Goal: Information Seeking & Learning: Learn about a topic

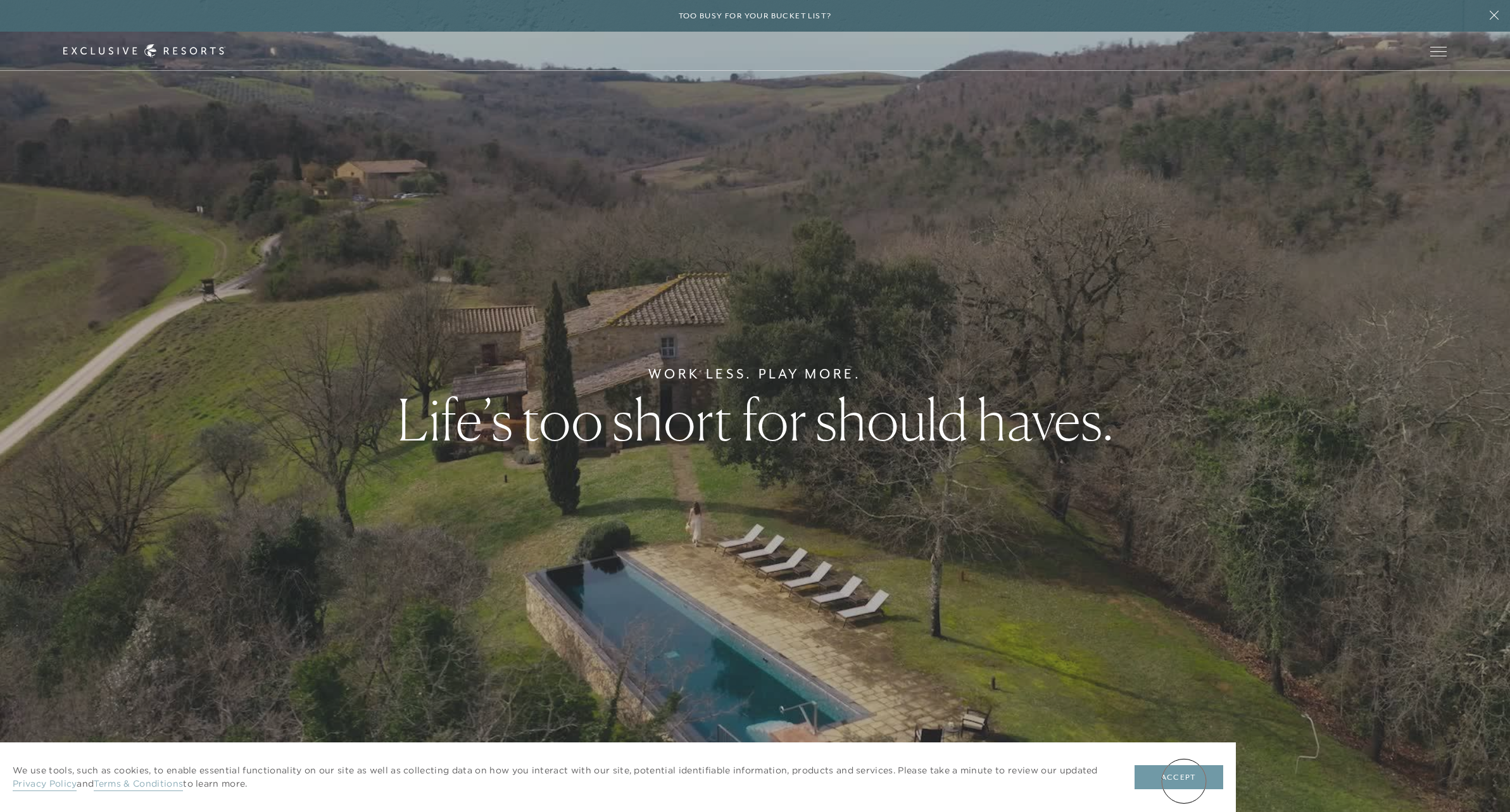
click at [1183, 781] on button "Accept" at bounding box center [1179, 777] width 89 height 24
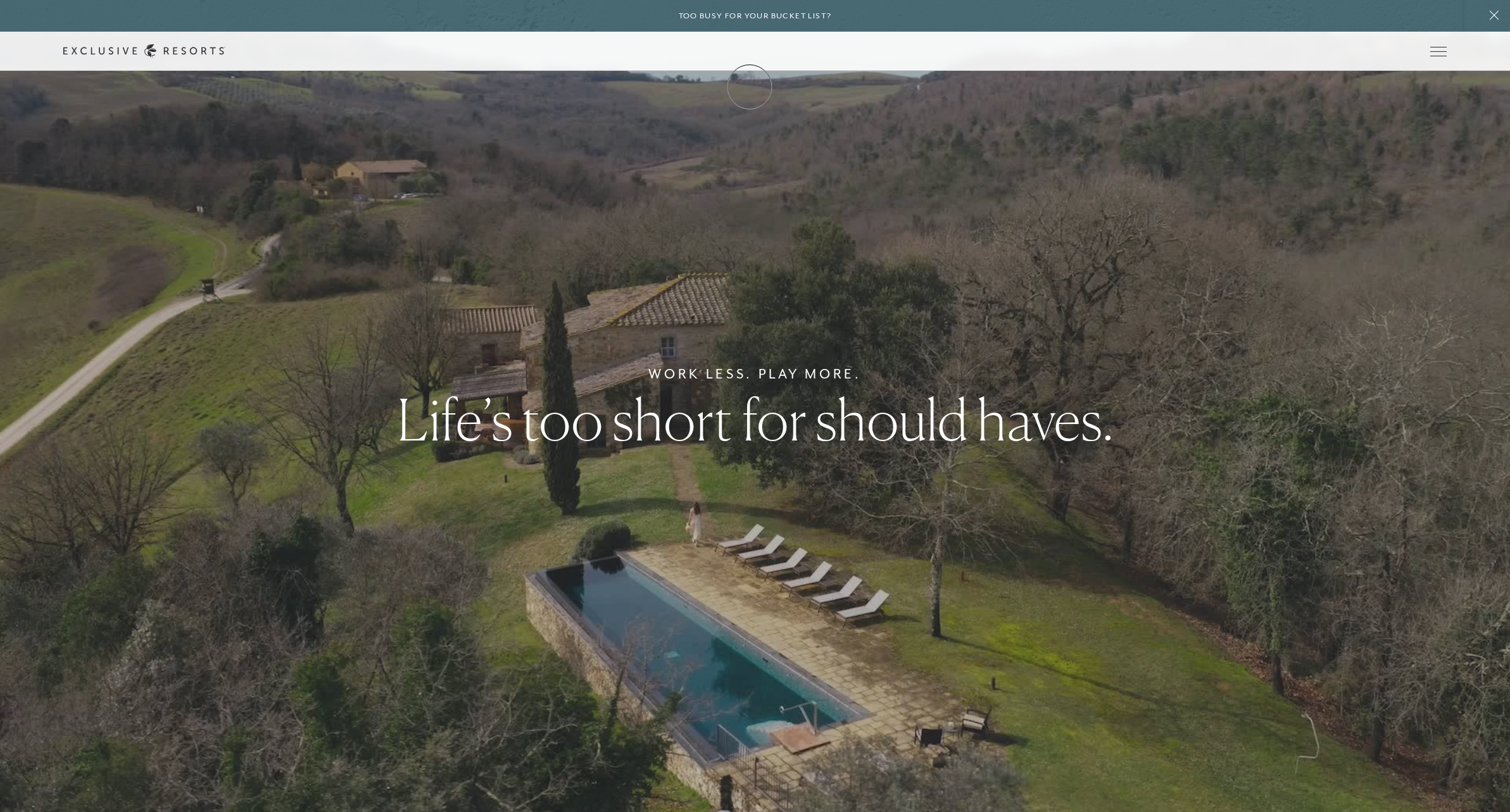
click at [0, 0] on link "Membership" at bounding box center [0, 0] width 0 height 0
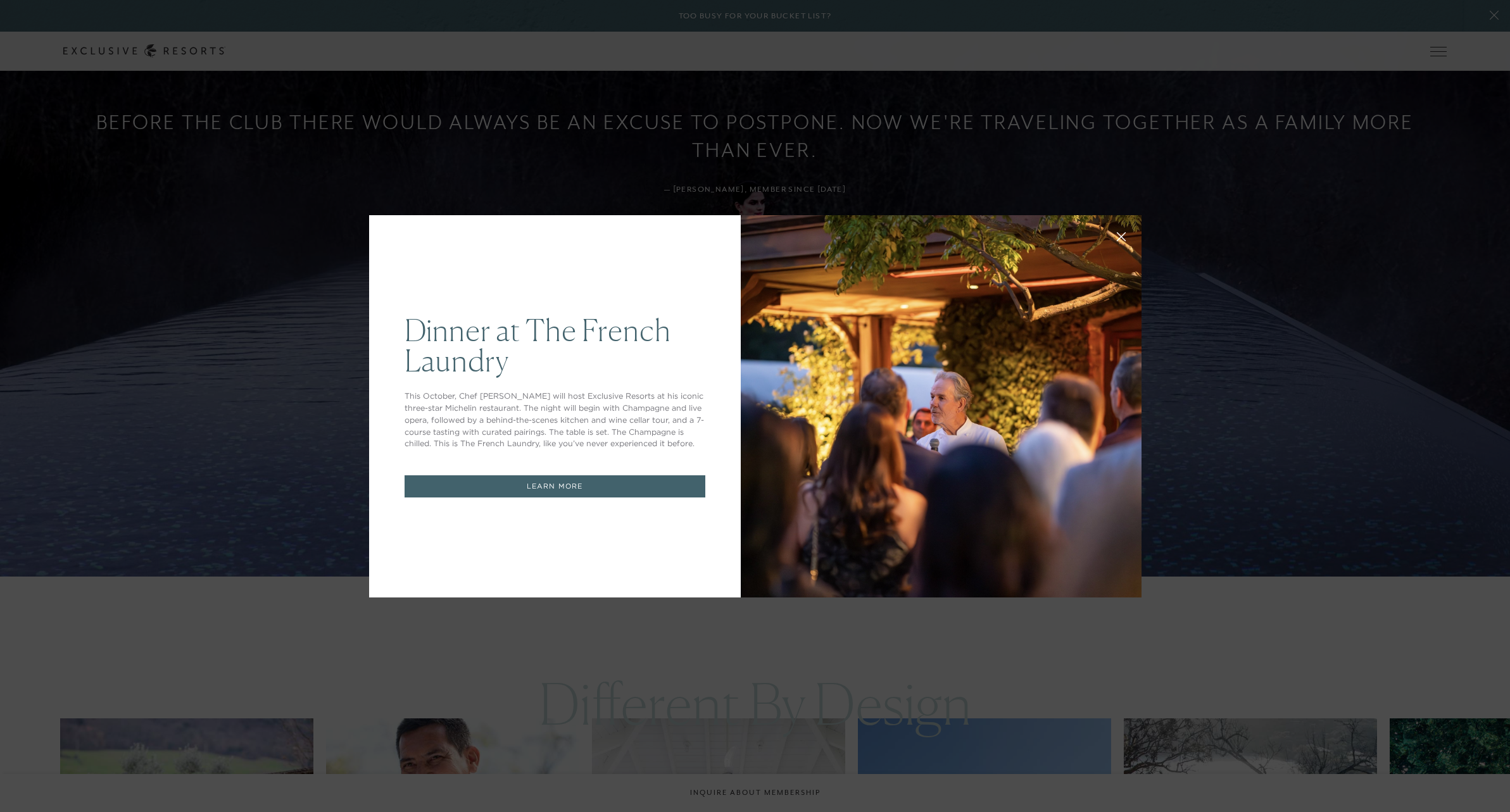
click at [792, 448] on div at bounding box center [941, 406] width 401 height 382
click at [209, 425] on div "Dinner at The [GEOGRAPHIC_DATA] This October, Chef [PERSON_NAME] will host Excl…" at bounding box center [755, 406] width 1510 height 812
click at [1121, 237] on icon at bounding box center [1120, 236] width 10 height 10
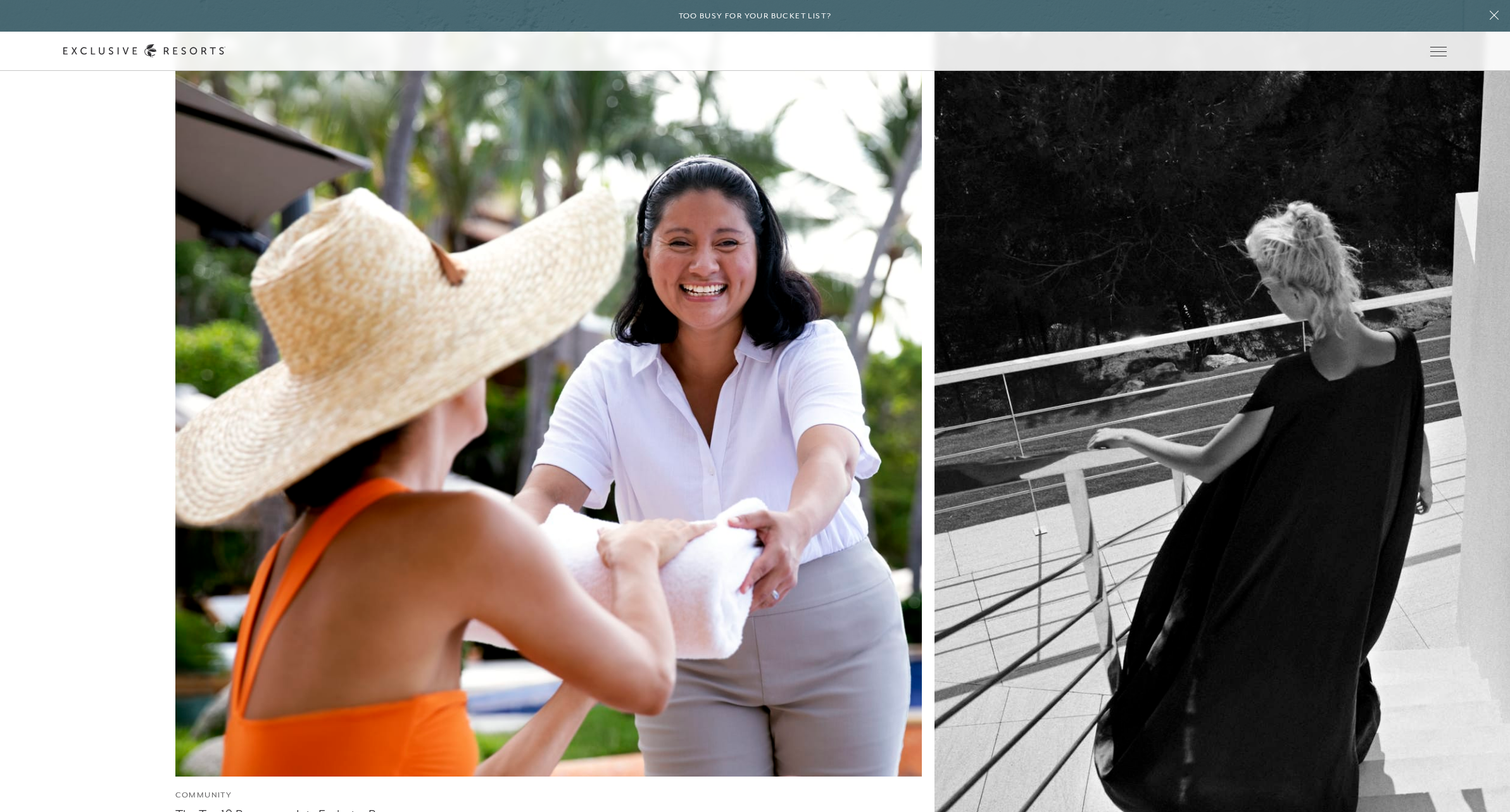
scroll to position [5259, 0]
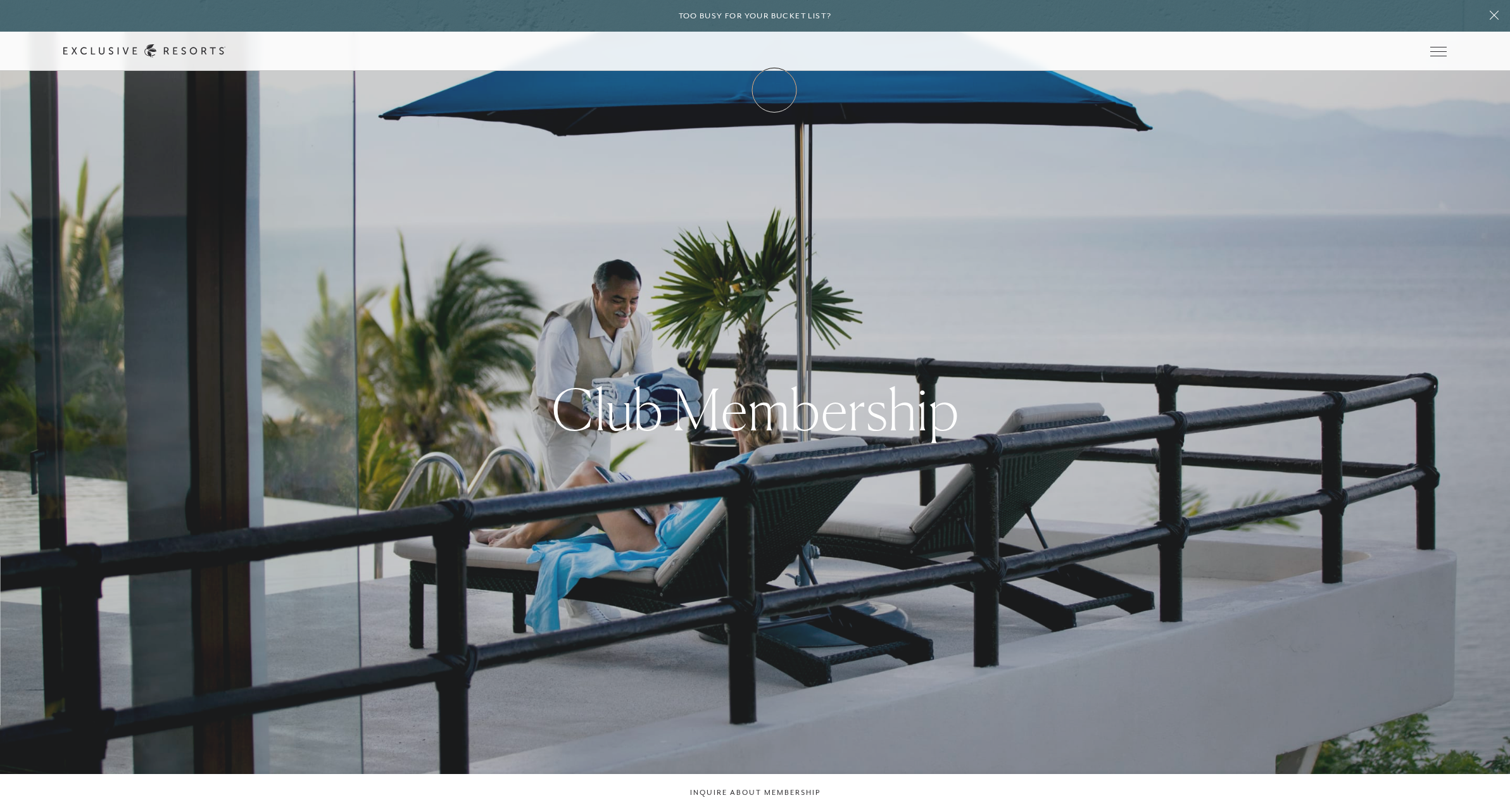
click at [0, 0] on link "Membership" at bounding box center [0, 0] width 0 height 0
click at [0, 0] on link "Services & Standards" at bounding box center [0, 0] width 0 height 0
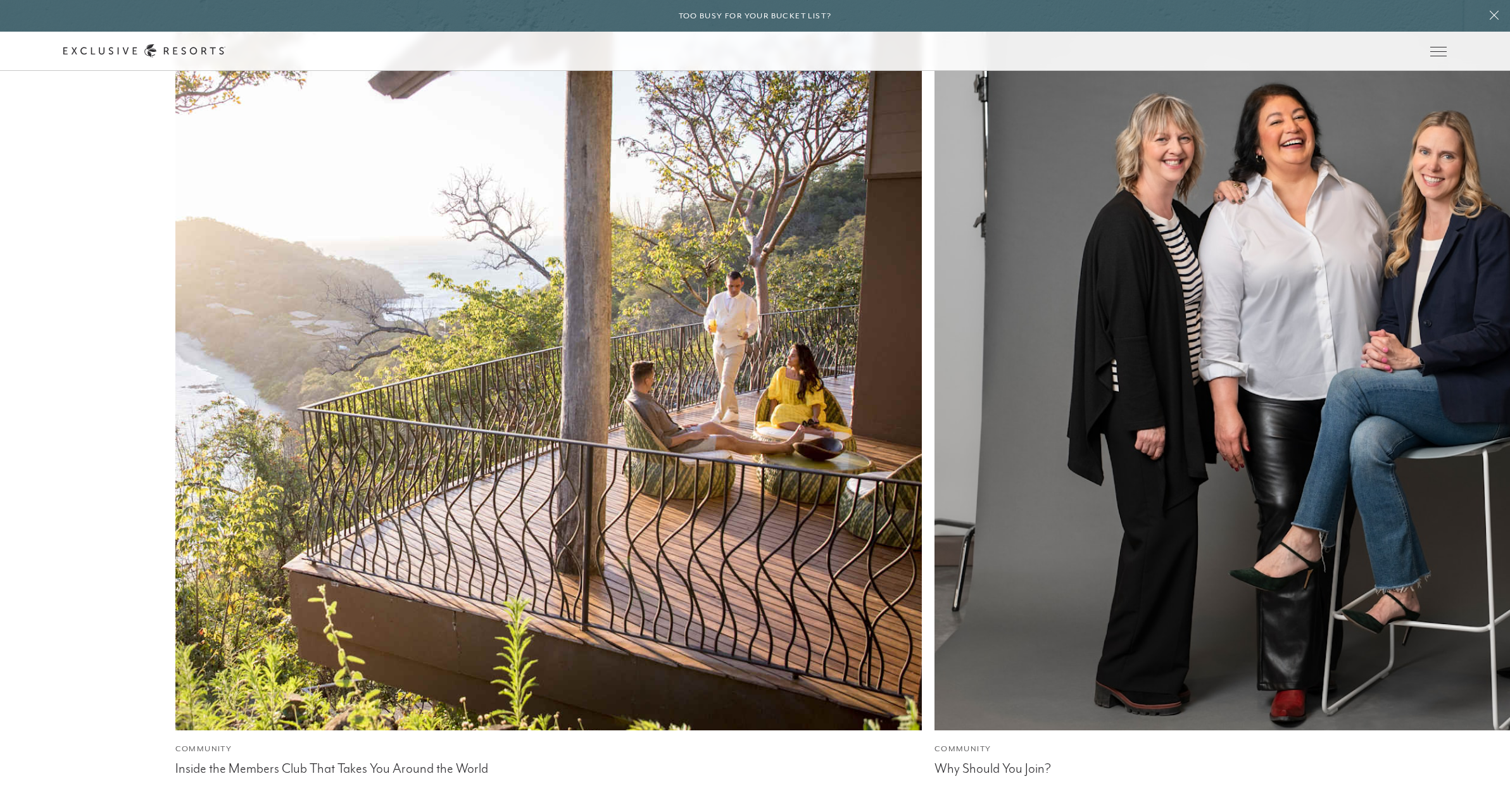
scroll to position [4978, 0]
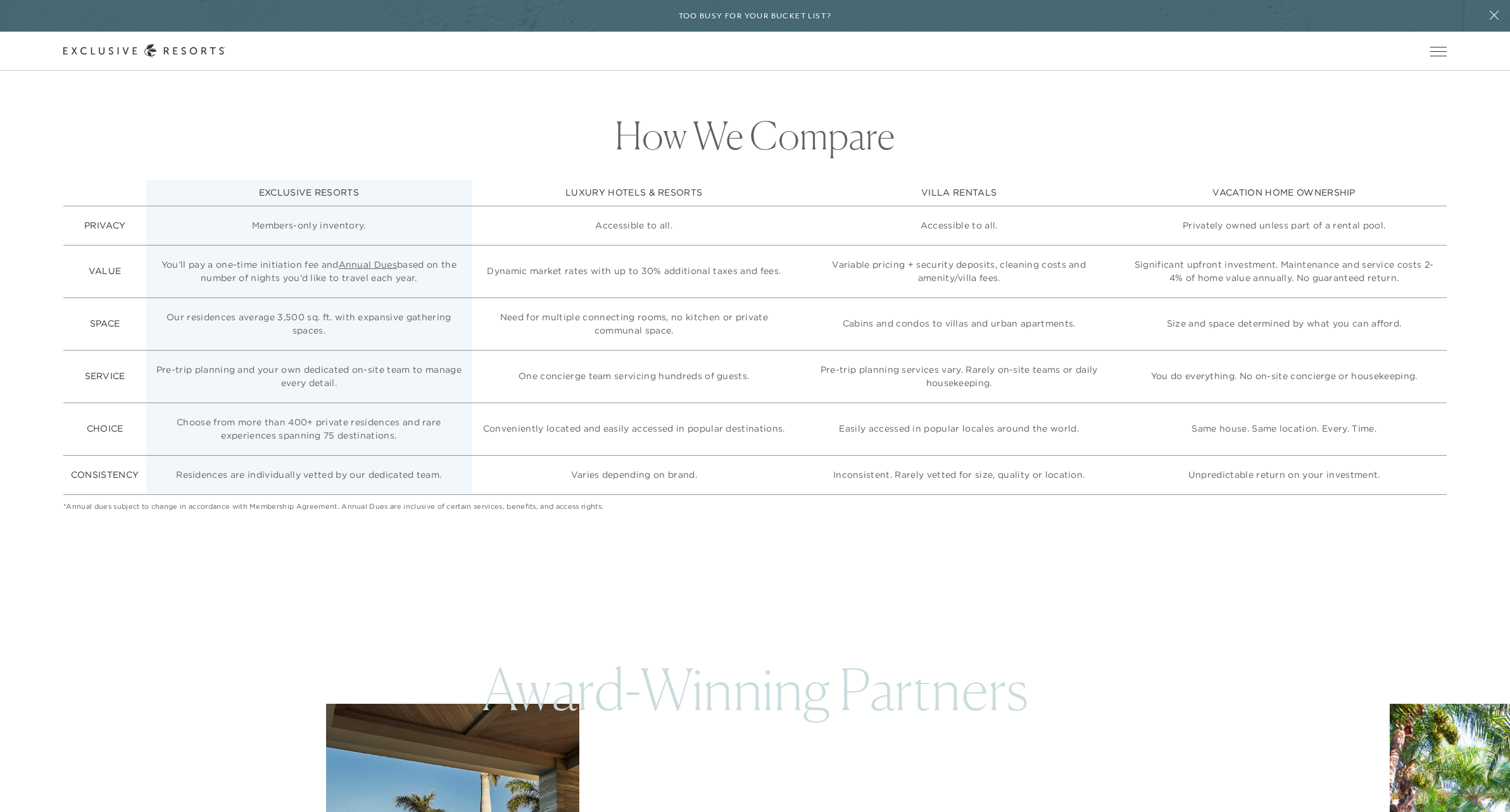
scroll to position [4000, 0]
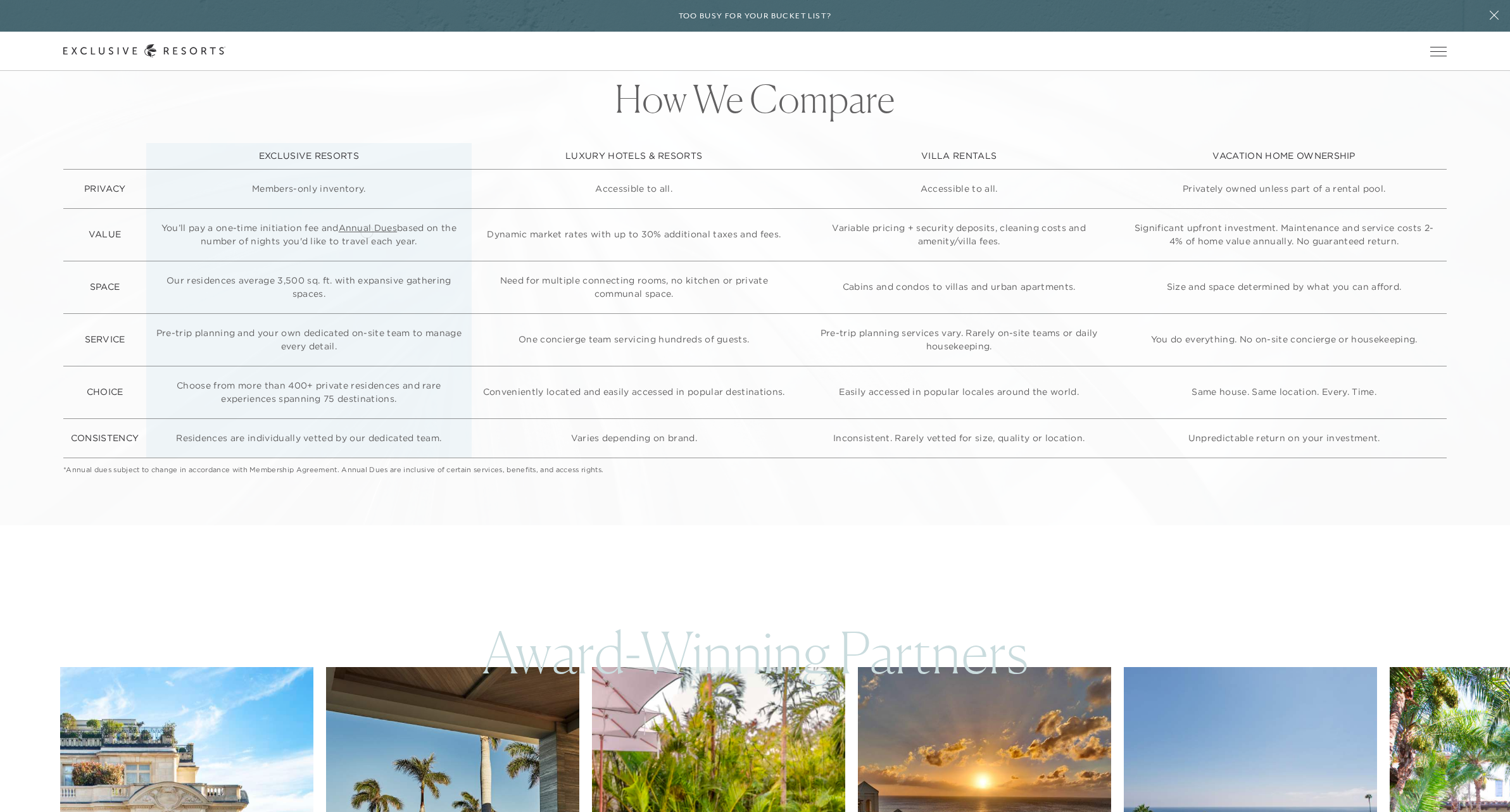
click at [367, 231] on link "Annual Dues" at bounding box center [368, 228] width 59 height 12
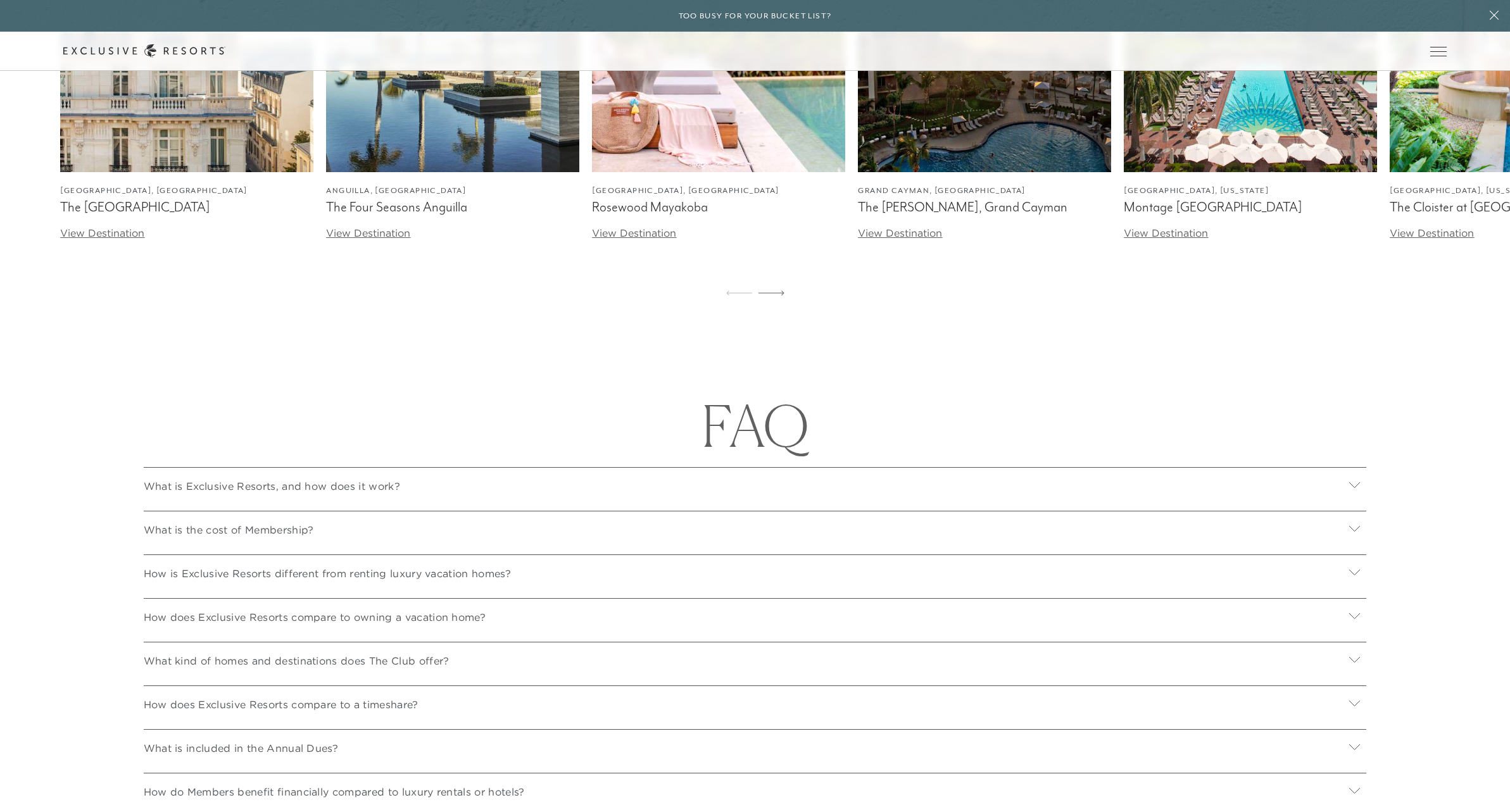
scroll to position [4815, 0]
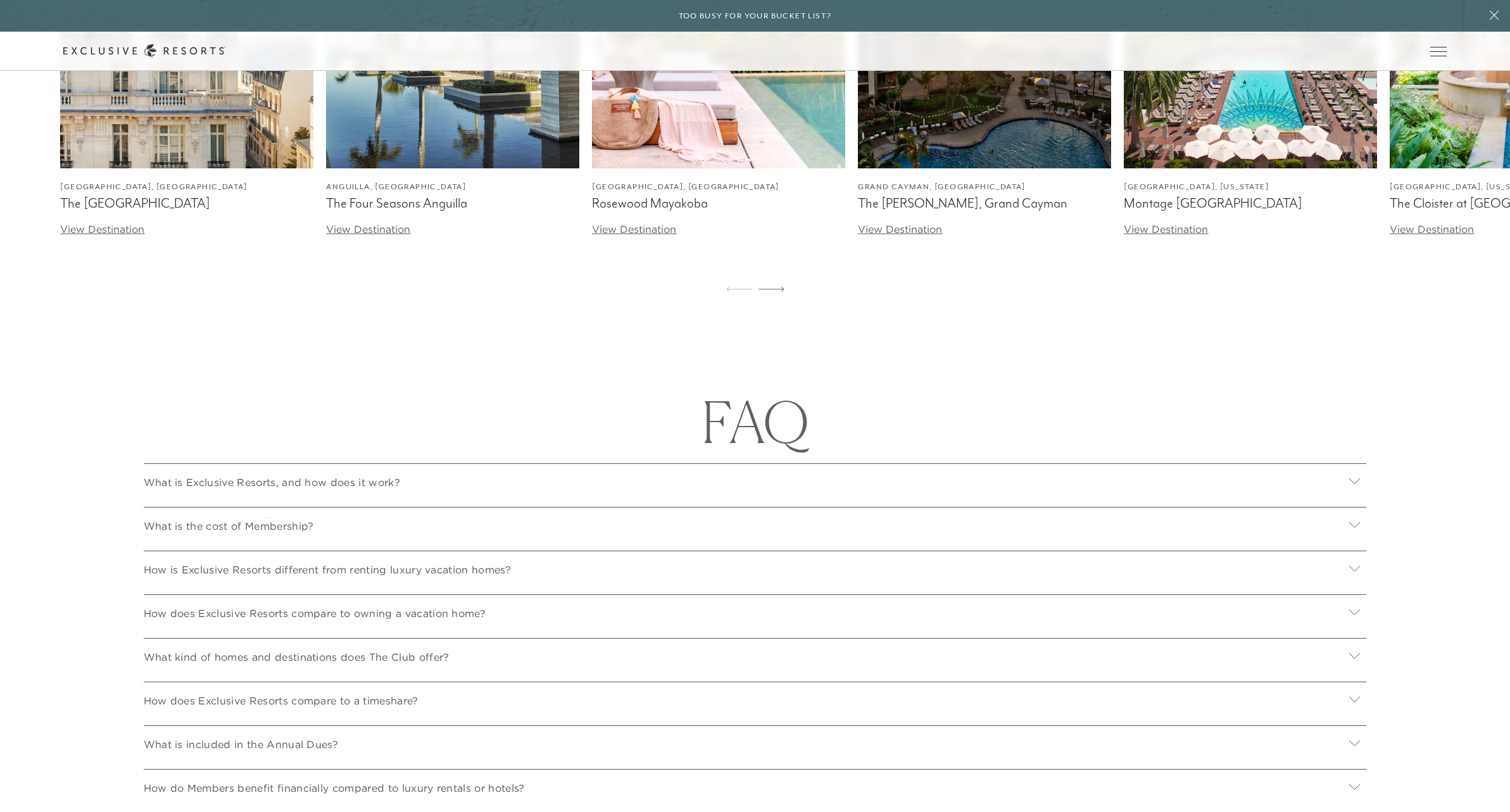
click at [269, 525] on p "What is the cost of Membership?" at bounding box center [229, 526] width 170 height 15
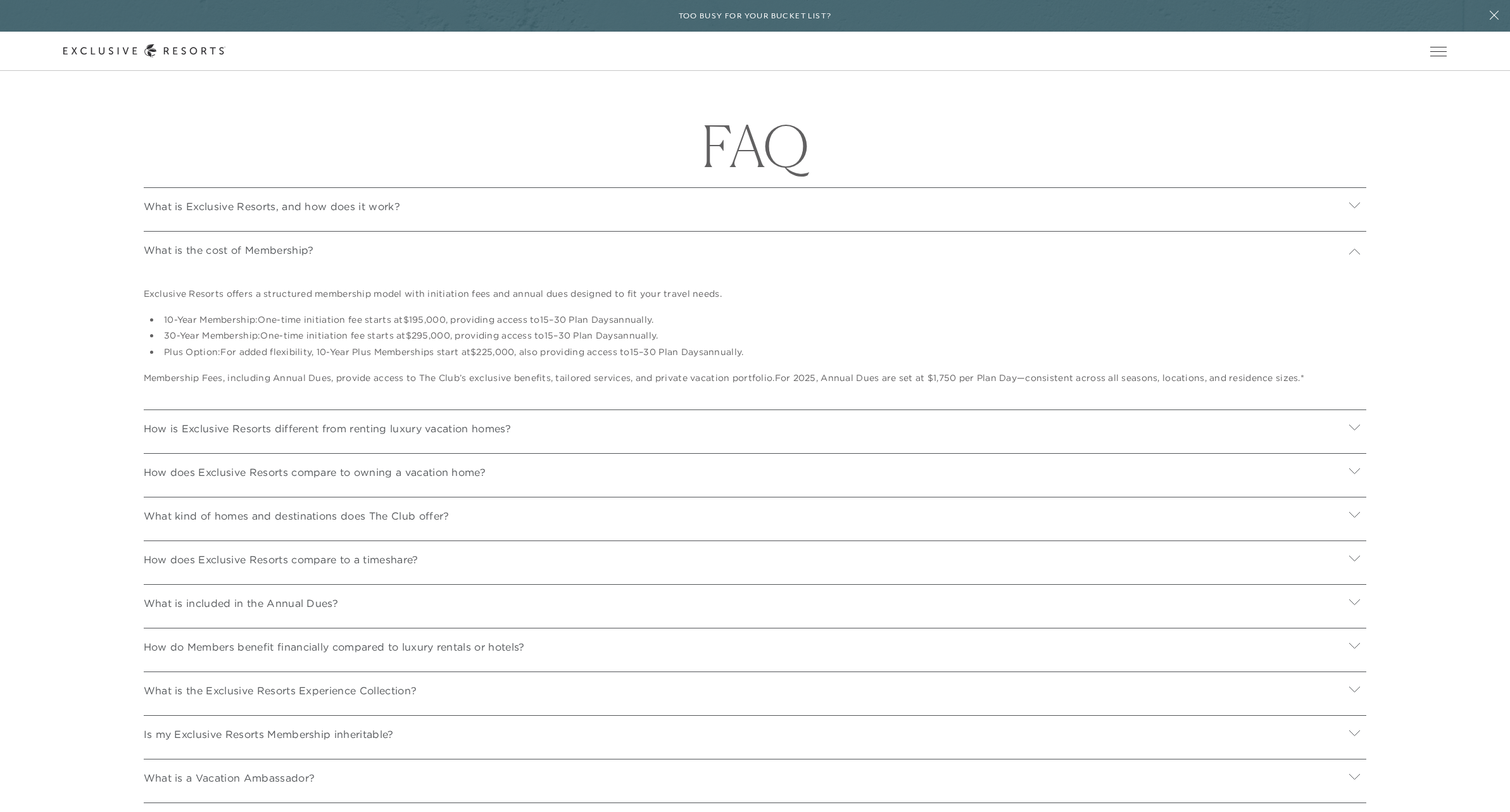
scroll to position [5094, 0]
click at [305, 594] on p "What is included in the Annual Dues?" at bounding box center [241, 600] width 195 height 15
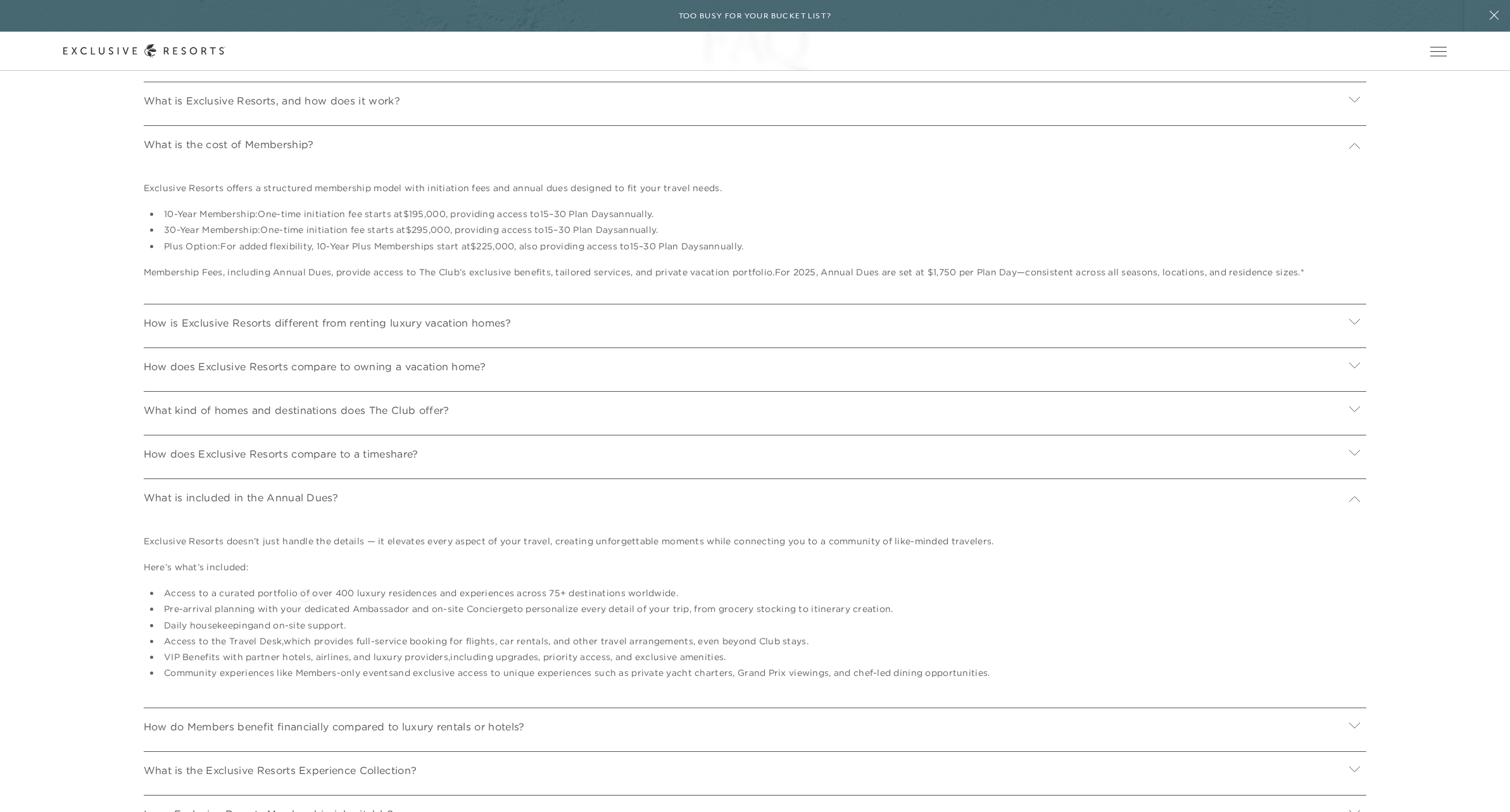
scroll to position [5197, 0]
